Goal: Information Seeking & Learning: Learn about a topic

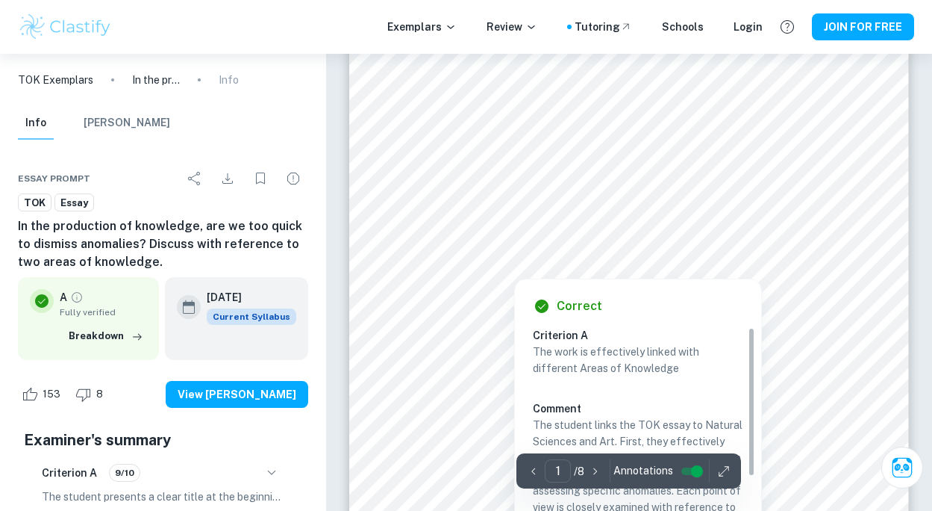
scroll to position [49, 0]
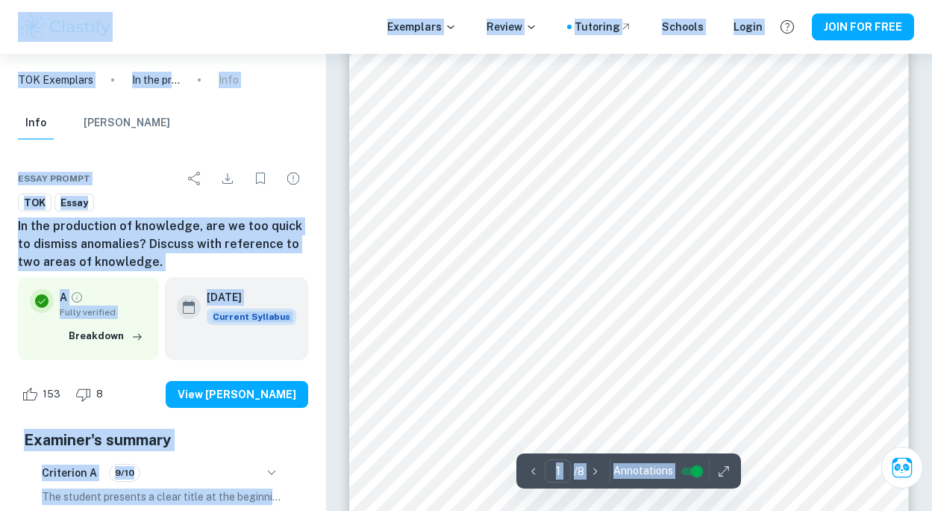
click at [491, 461] on html "We value your privacy We use cookies to enhance your browsing experience, serve…" at bounding box center [466, 206] width 932 height 511
click at [123, 246] on h6 "In the production of knowledge, are we too quick to dismiss anomalies? Discuss …" at bounding box center [163, 244] width 290 height 54
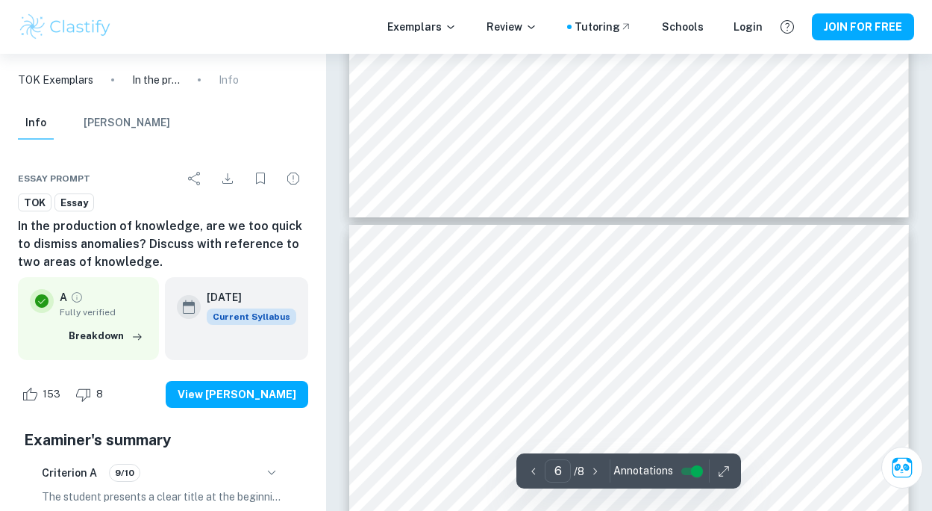
type input "5"
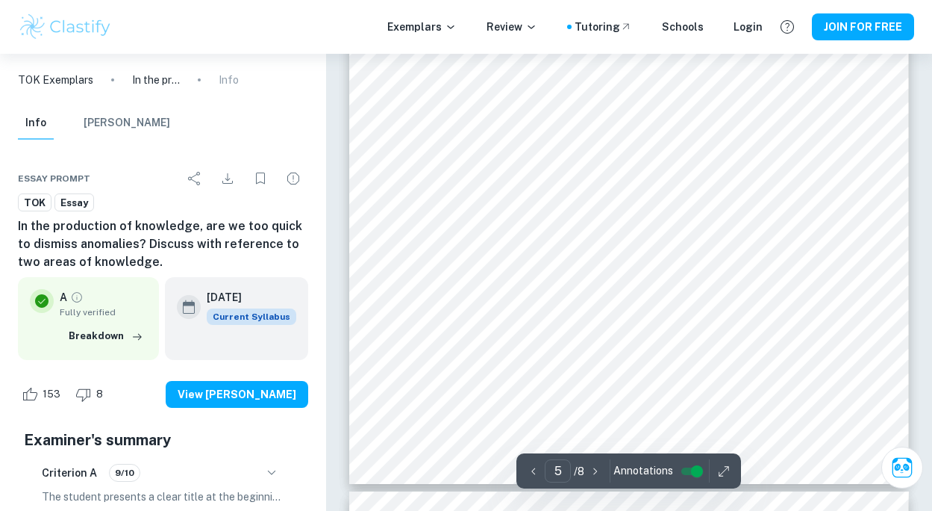
scroll to position [3251, 0]
